Goal: Task Accomplishment & Management: Use online tool/utility

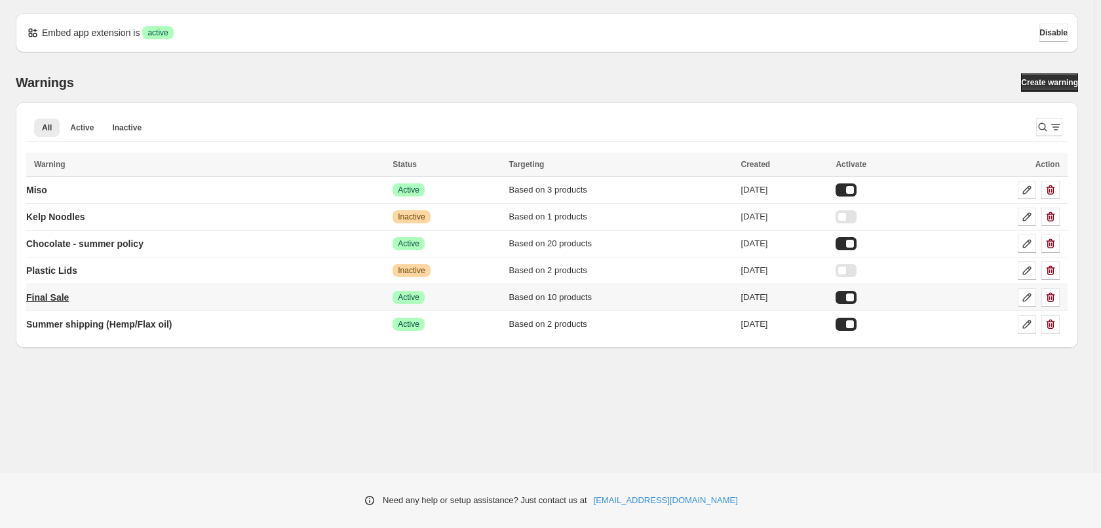
click at [61, 298] on p "Final Sale" at bounding box center [47, 297] width 43 height 13
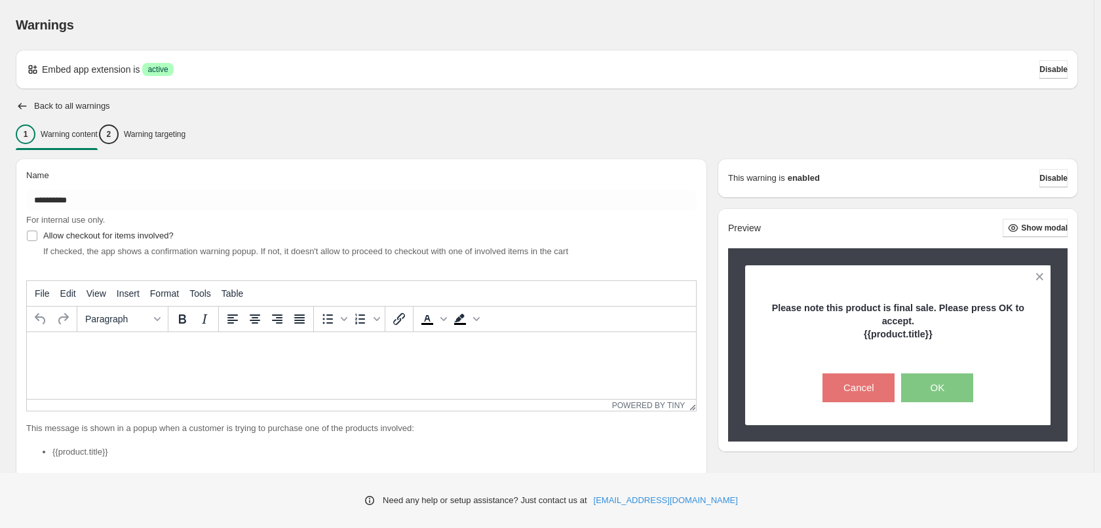
type input "**********"
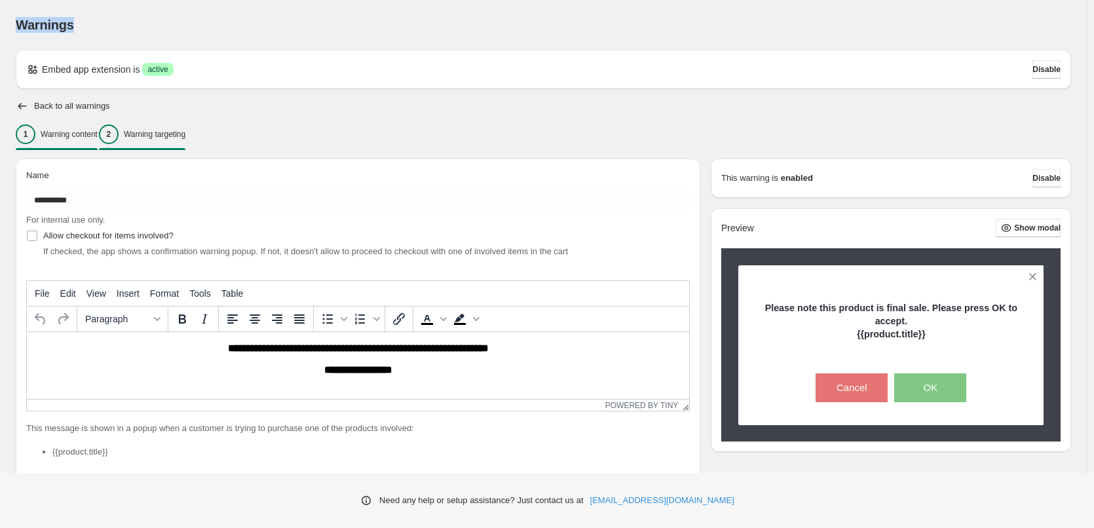
click at [171, 140] on div "2 Warning targeting" at bounding box center [142, 135] width 87 height 20
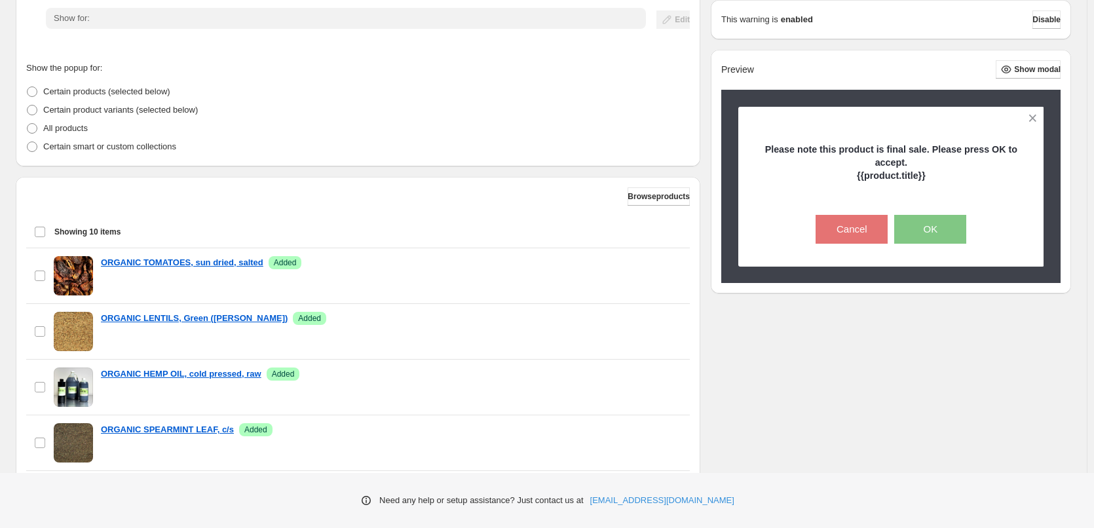
scroll to position [262, 0]
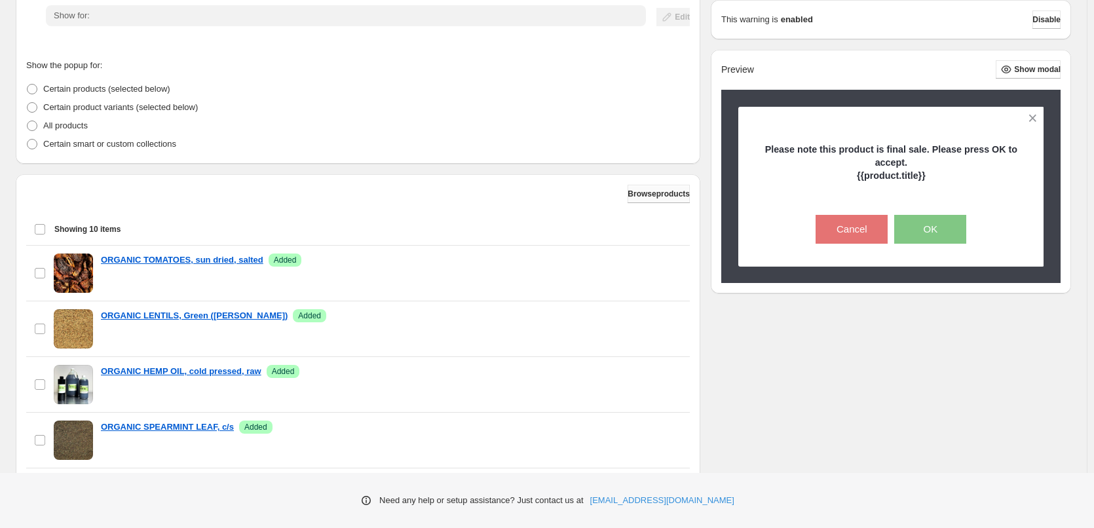
click at [652, 197] on span "Browse products" at bounding box center [659, 194] width 62 height 10
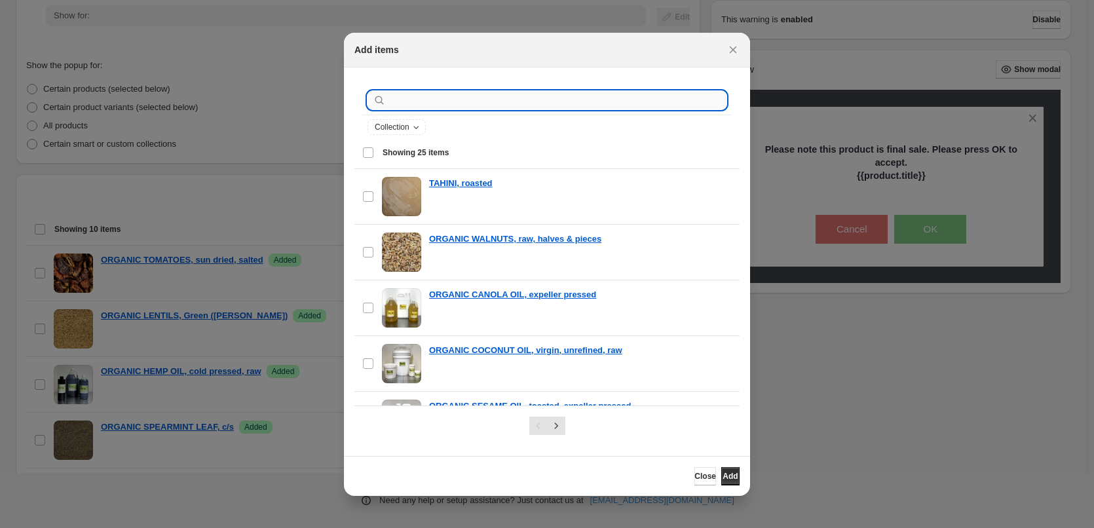
click at [604, 101] on input ":r1j:" at bounding box center [558, 100] width 338 height 18
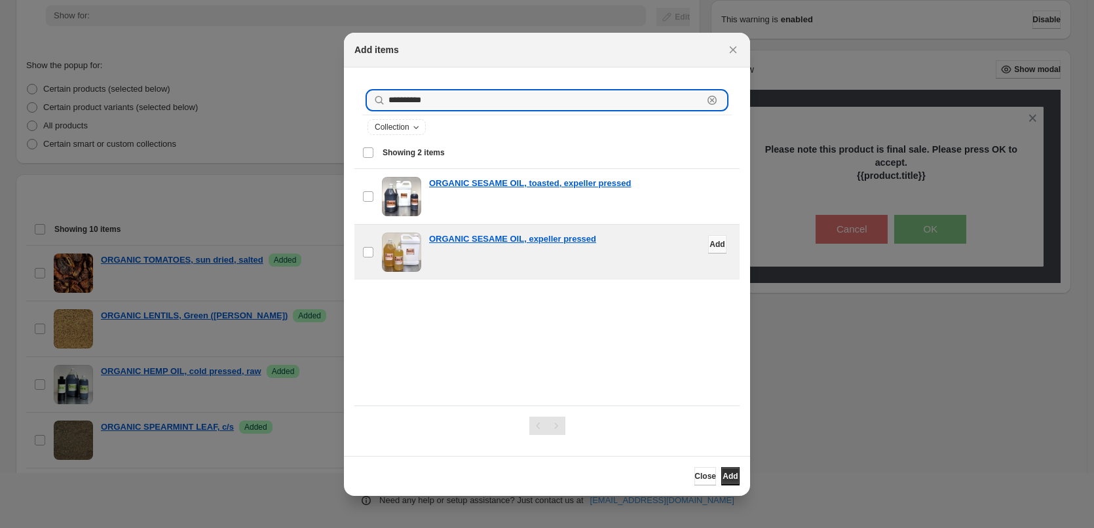
type input "**********"
click at [710, 244] on span "Add" at bounding box center [717, 244] width 15 height 10
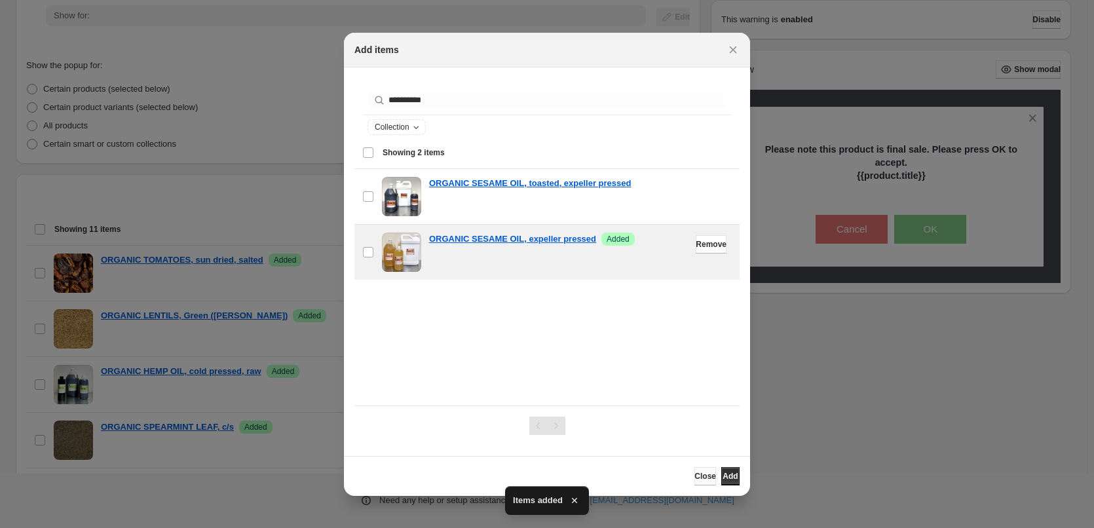
click at [695, 480] on span "Close" at bounding box center [706, 476] width 22 height 10
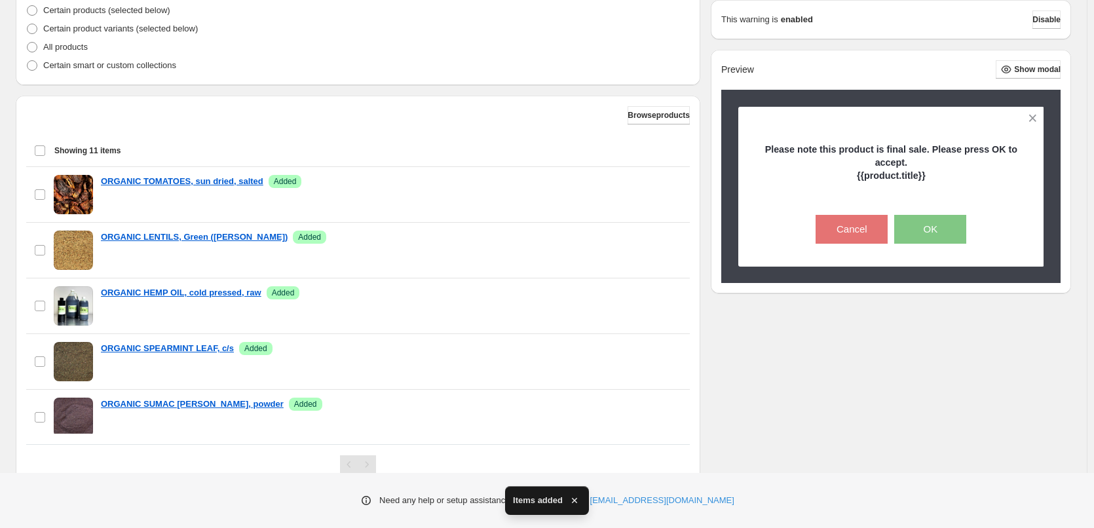
scroll to position [393, 0]
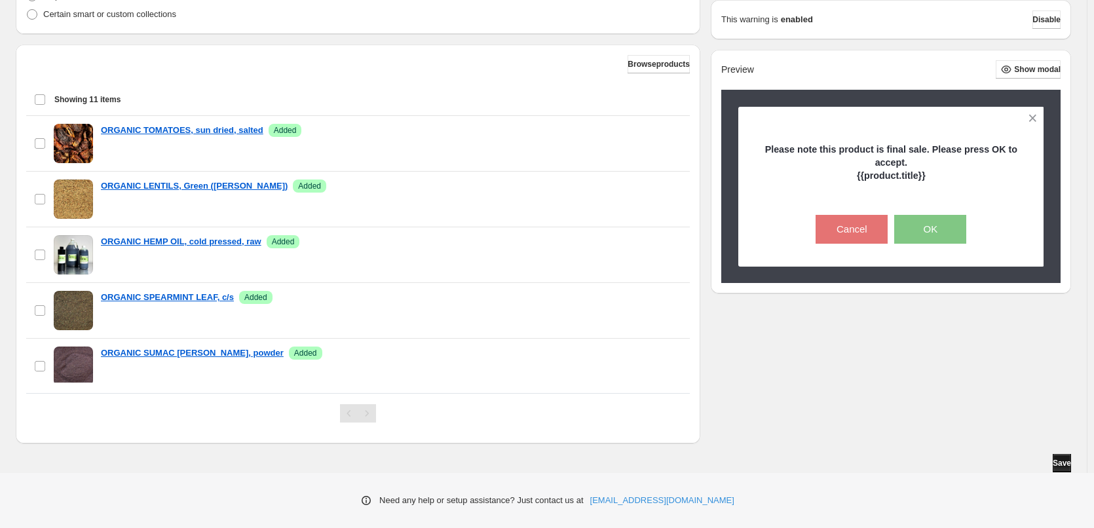
click at [1071, 465] on button "Save" at bounding box center [1062, 463] width 18 height 18
